Goal: Information Seeking & Learning: Learn about a topic

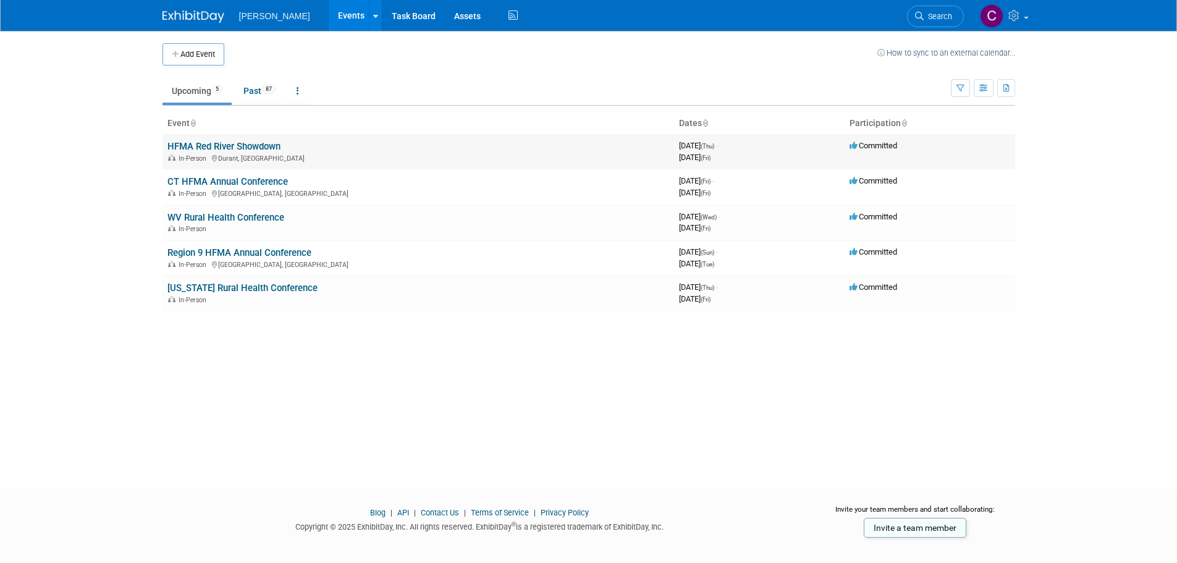
drag, startPoint x: 230, startPoint y: 142, endPoint x: 246, endPoint y: 177, distance: 38.7
click at [229, 142] on link "HFMA Red River Showdown" at bounding box center [223, 146] width 113 height 11
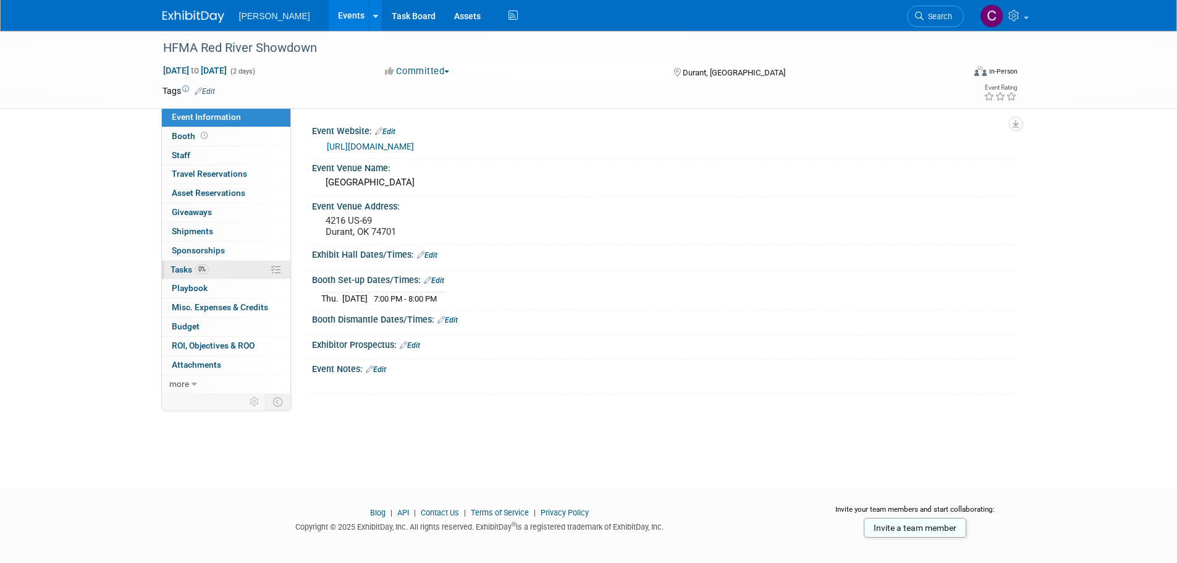
click at [182, 266] on span "Tasks 0%" at bounding box center [190, 269] width 38 height 10
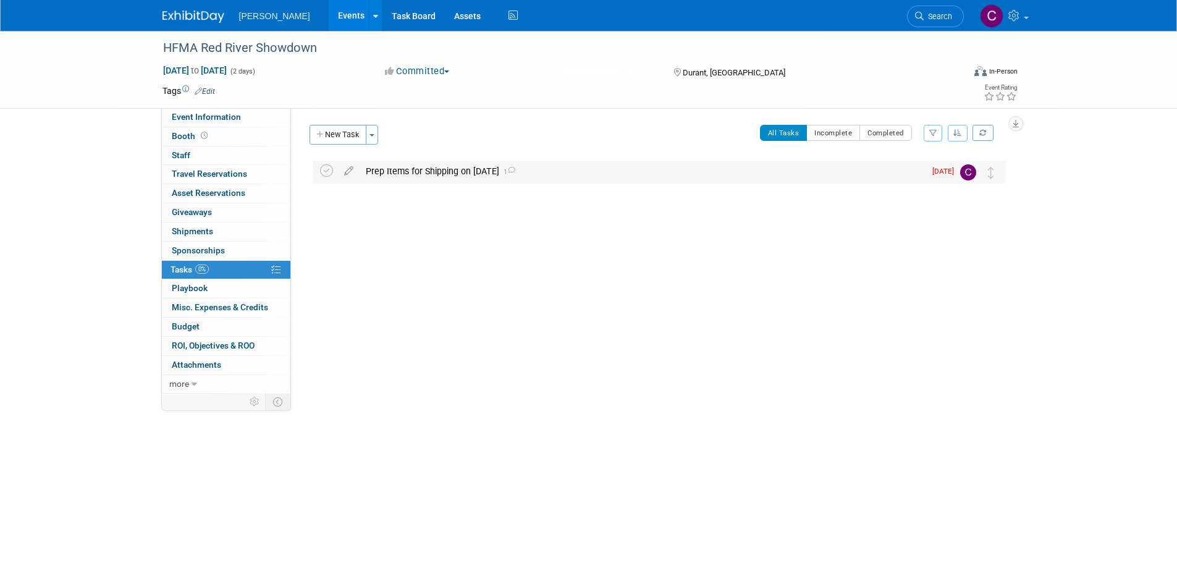
click at [463, 168] on div "Prep Items for Shipping on 10/17/25 1" at bounding box center [642, 171] width 565 height 21
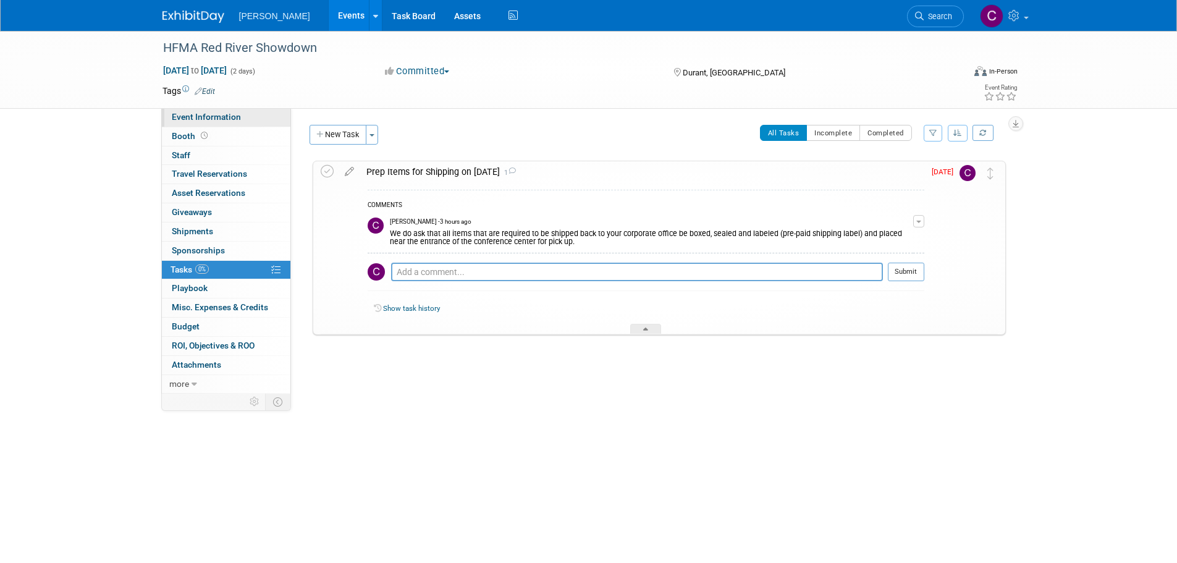
click at [206, 120] on span "Event Information" at bounding box center [206, 117] width 69 height 10
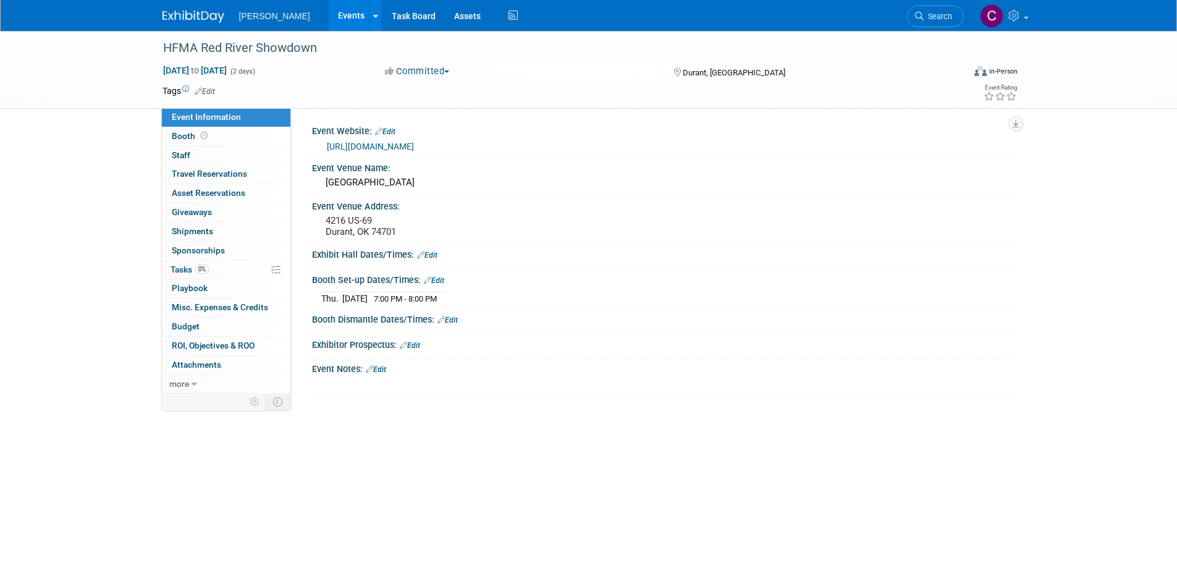
click at [373, 145] on link "https://web.cvent.com/event/56877822-36ba-4759-ba94-b18944f1af2f/websitePage:64…" at bounding box center [370, 146] width 87 height 10
